Goal: Check status: Check status

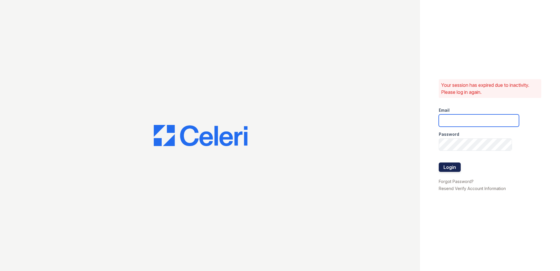
type input "[EMAIL_ADDRESS][DOMAIN_NAME]"
click at [451, 164] on button "Login" at bounding box center [450, 166] width 22 height 9
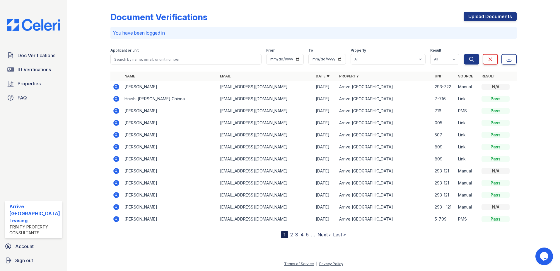
click at [113, 86] on icon at bounding box center [116, 86] width 7 height 7
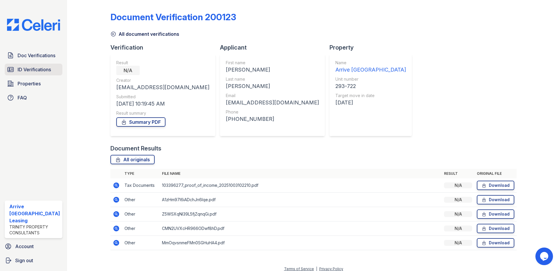
click at [43, 73] on span "ID Verifications" at bounding box center [34, 69] width 33 height 7
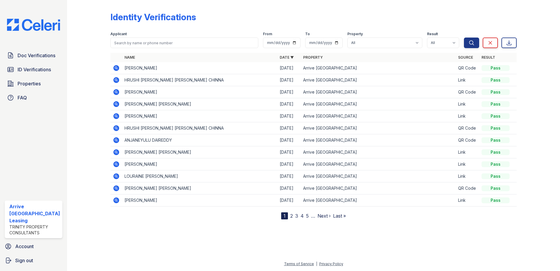
click at [117, 163] on icon at bounding box center [116, 163] width 7 height 7
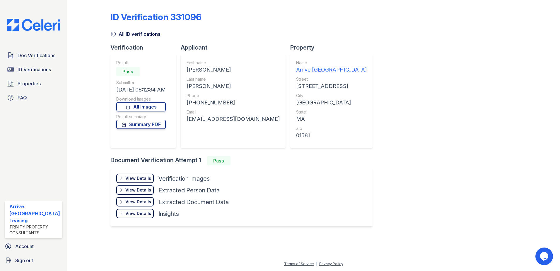
click at [142, 179] on div "View Details" at bounding box center [138, 178] width 26 height 6
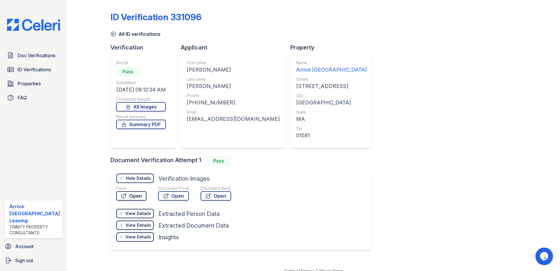
click at [136, 197] on link "Open" at bounding box center [131, 195] width 30 height 9
